Goal: Task Accomplishment & Management: Manage account settings

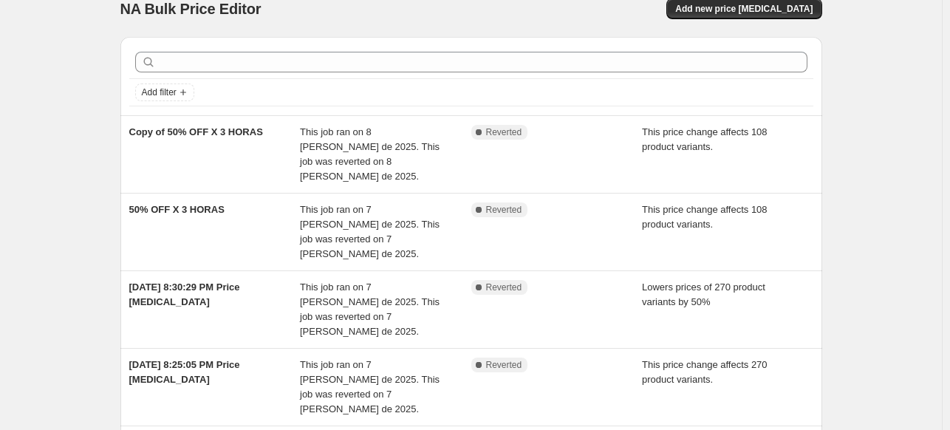
scroll to position [33, 0]
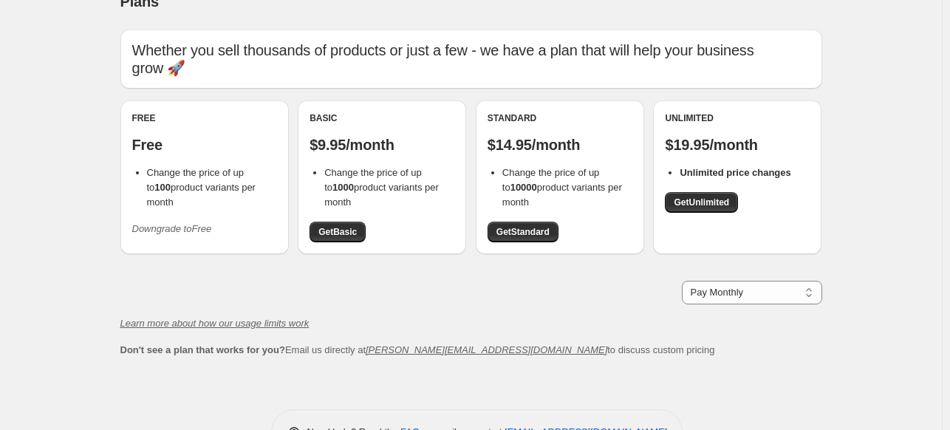
scroll to position [9, 0]
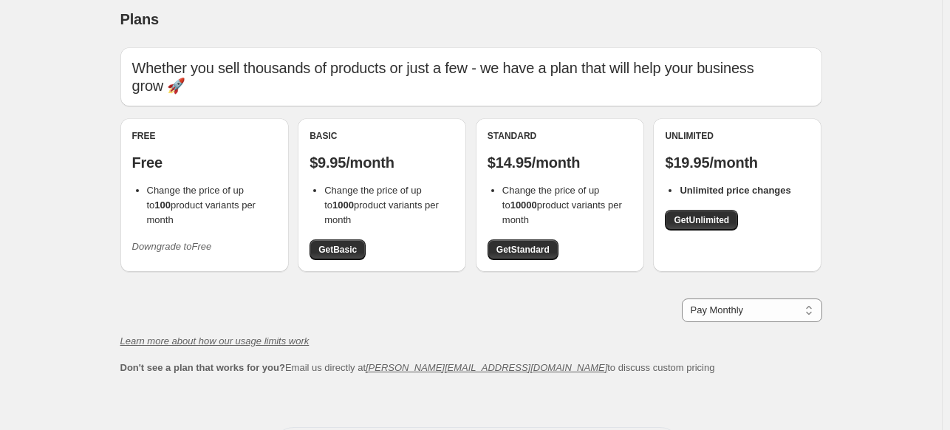
click at [166, 251] on icon "Downgrade to Free" at bounding box center [172, 246] width 80 height 11
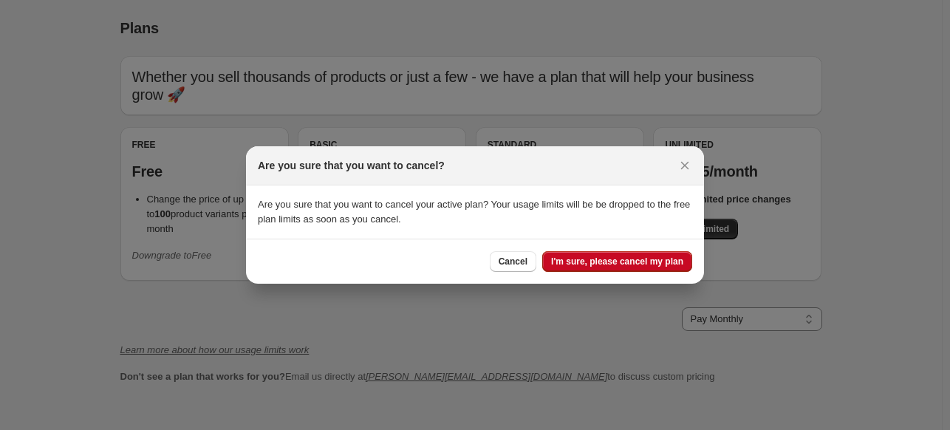
scroll to position [9, 0]
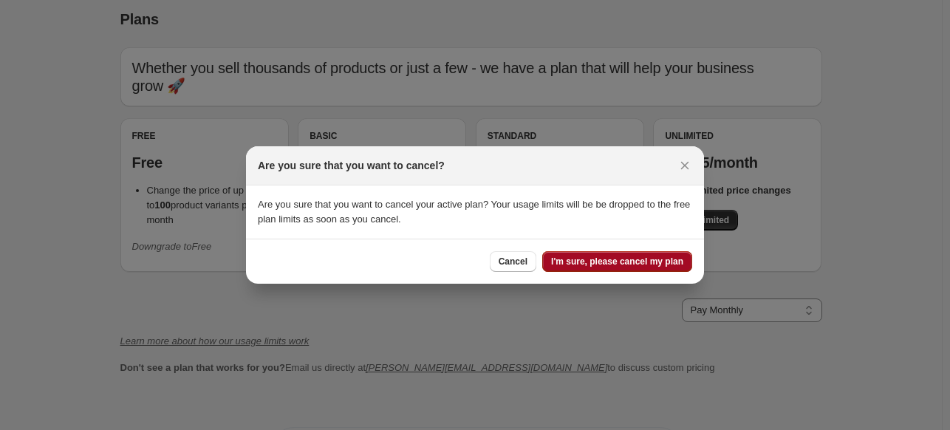
drag, startPoint x: 597, startPoint y: 267, endPoint x: 568, endPoint y: 263, distance: 29.8
click at [568, 263] on span "I'm sure, please cancel my plan" at bounding box center [617, 262] width 132 height 12
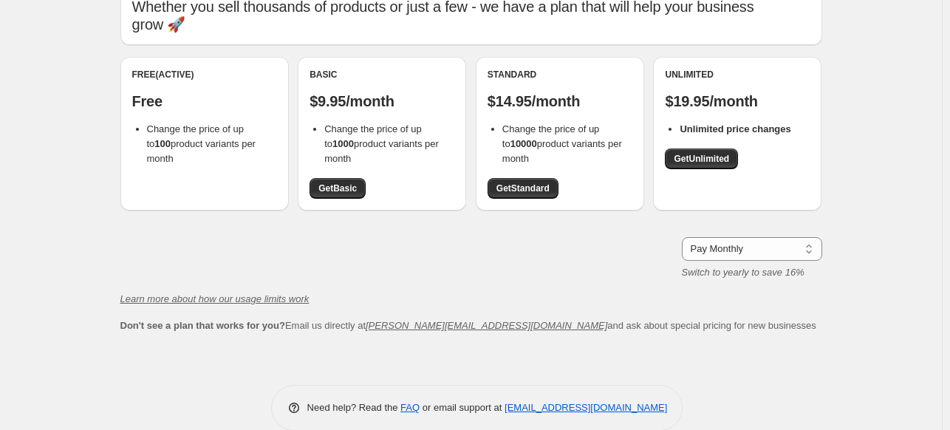
scroll to position [92, 0]
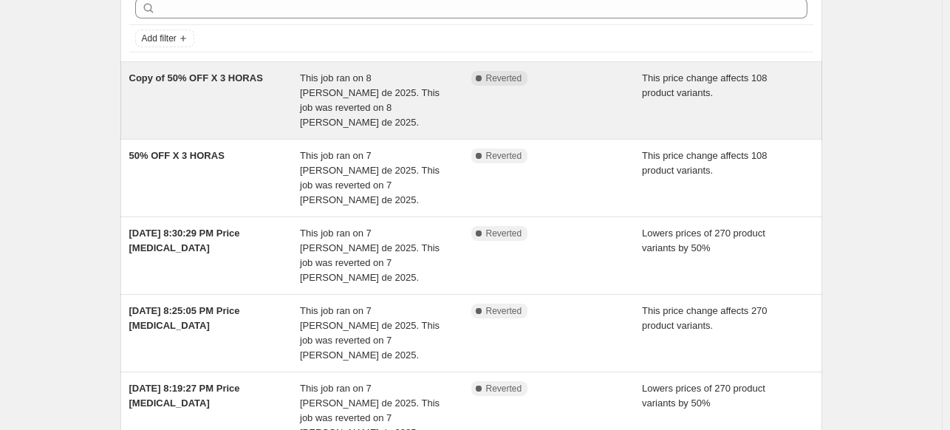
scroll to position [69, 0]
